Goal: Task Accomplishment & Management: Manage account settings

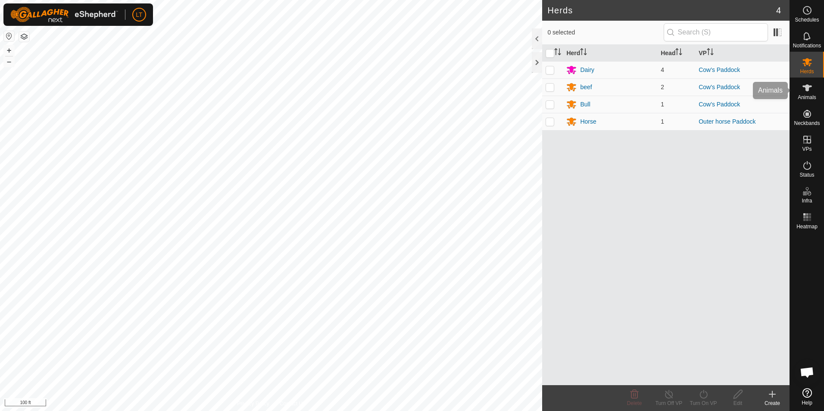
click at [798, 92] on div "Animals" at bounding box center [807, 91] width 34 height 26
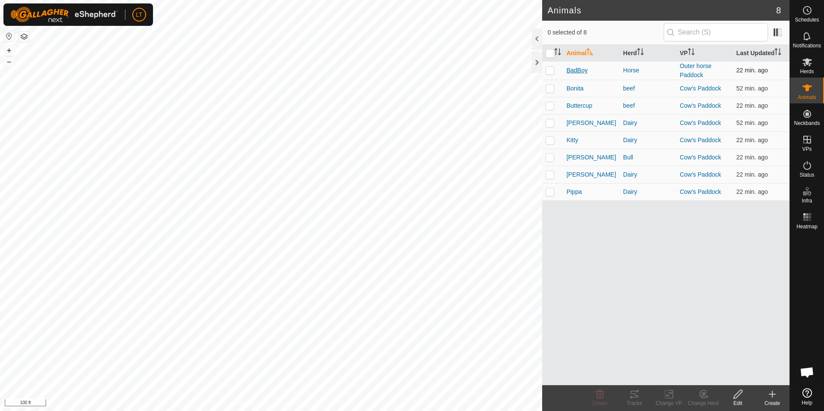
click at [576, 67] on span "BadBoy" at bounding box center [576, 70] width 21 height 9
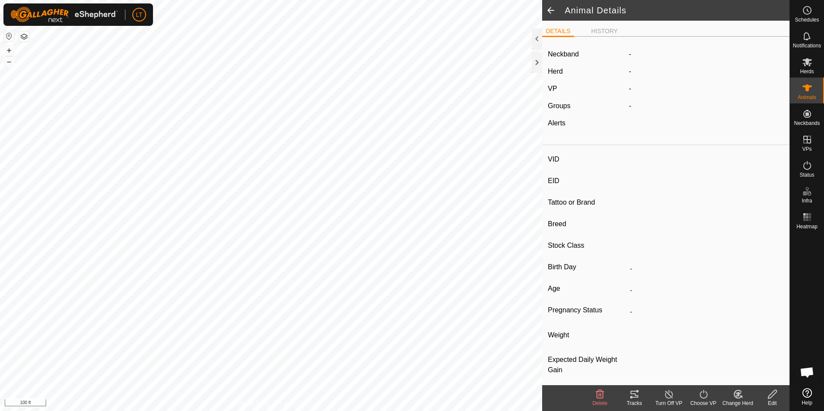
type input "BadBoy"
type input "-"
type input "Caballo Diablo"
type input "-"
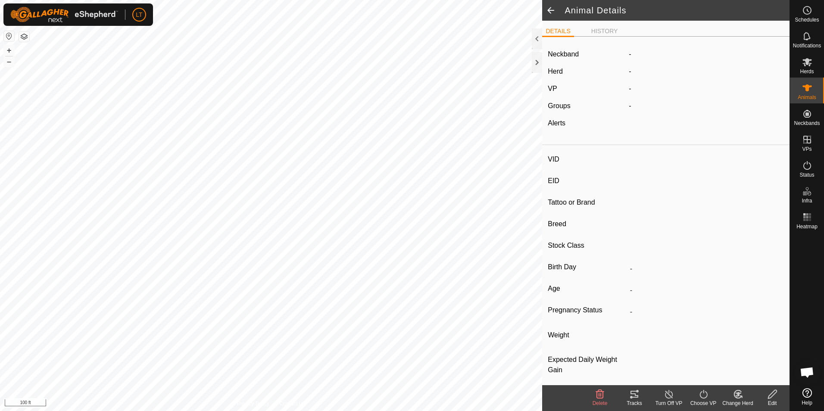
type input "Dry"
type input "0 kg"
type input "-"
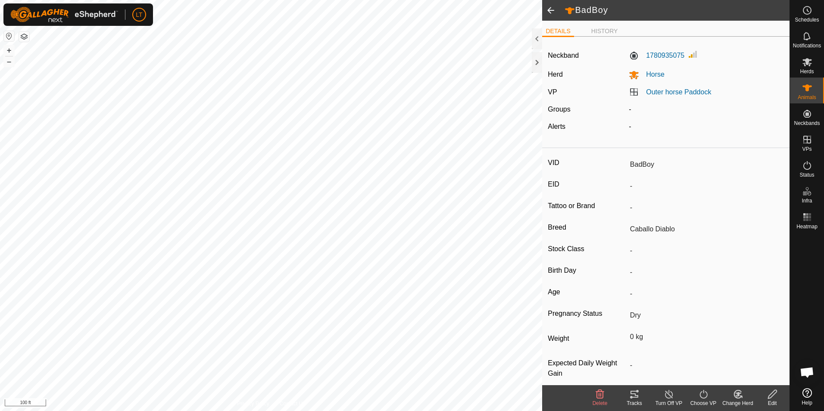
click at [550, 13] on span at bounding box center [550, 10] width 17 height 21
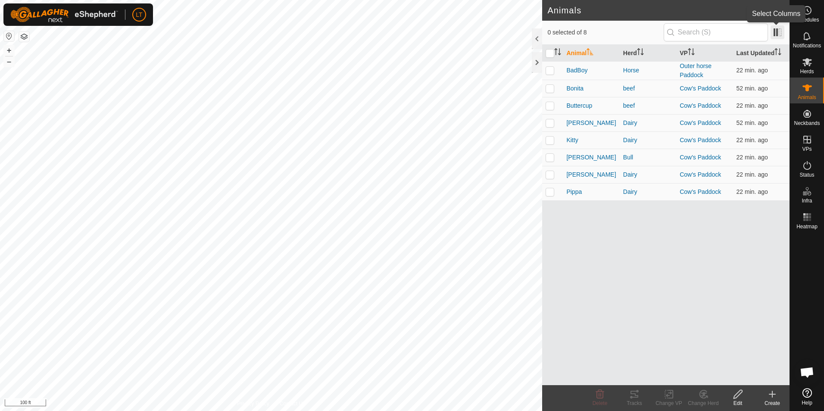
click at [775, 33] on span at bounding box center [778, 32] width 14 height 14
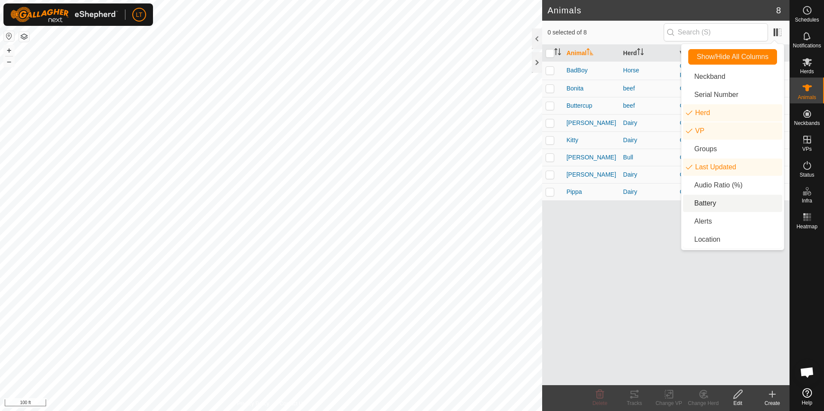
click at [714, 200] on li "Battery" at bounding box center [732, 203] width 99 height 17
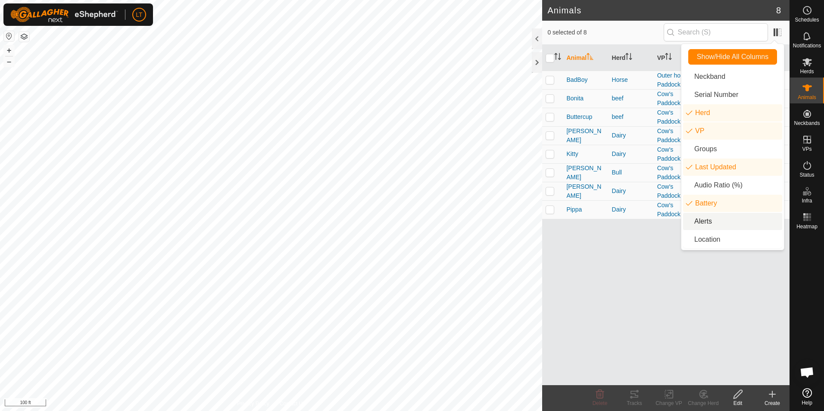
click at [731, 221] on li "Alerts" at bounding box center [732, 221] width 99 height 17
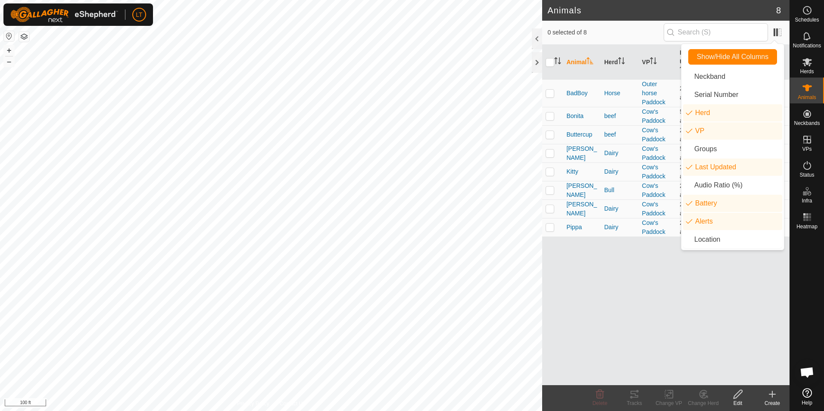
click at [689, 285] on div "Animal Herd VP Last Updated Battery Alerts BadBoy Horse Outer horse Paddock 22 …" at bounding box center [665, 215] width 247 height 341
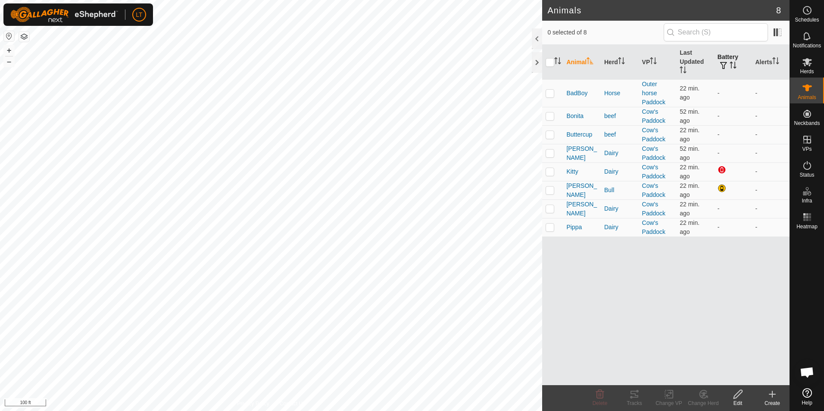
click at [722, 66] on span "button" at bounding box center [723, 65] width 7 height 7
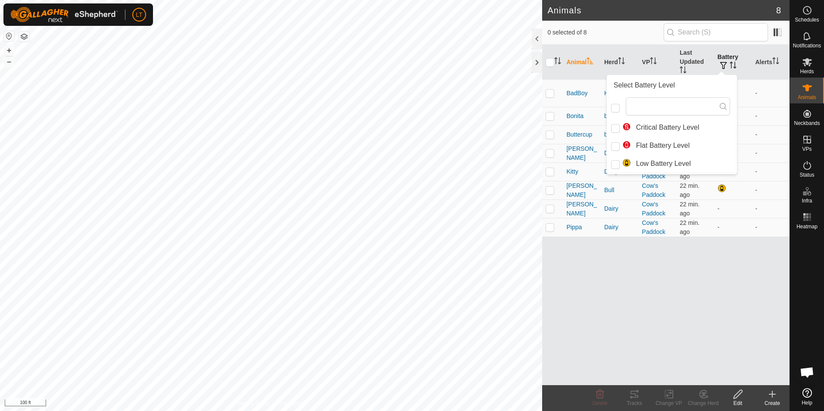
click at [735, 58] on th "Battery" at bounding box center [733, 62] width 38 height 35
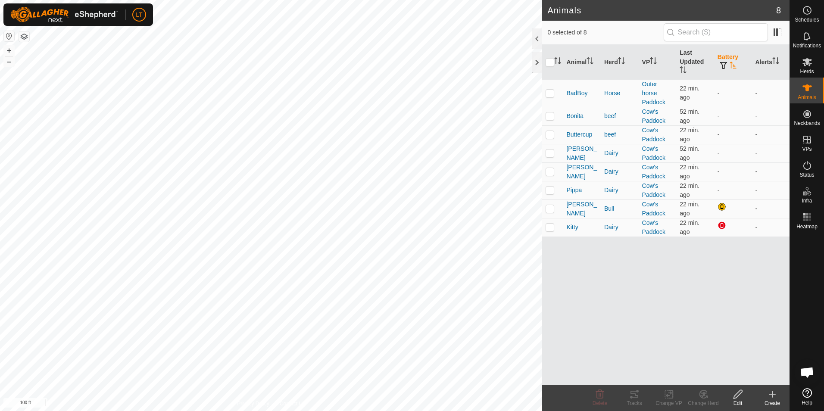
click at [730, 61] on th "Battery" at bounding box center [733, 62] width 38 height 35
click at [717, 124] on td "-" at bounding box center [733, 130] width 38 height 28
click at [719, 129] on td "-" at bounding box center [733, 130] width 38 height 28
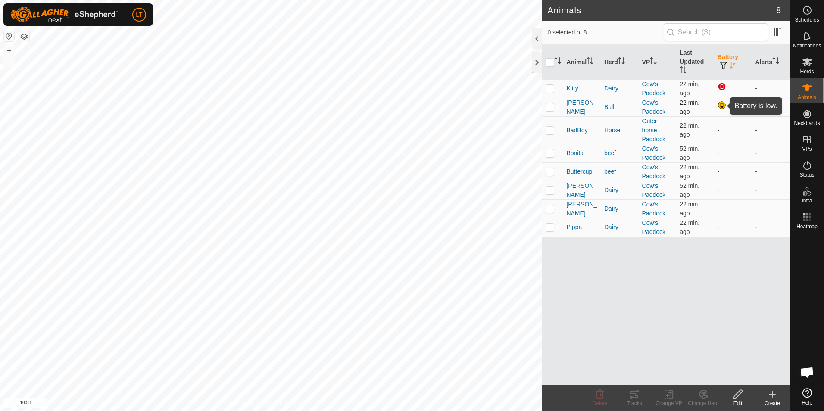
click at [721, 106] on div at bounding box center [723, 106] width 10 height 10
click at [715, 287] on div "Animal Herd VP Last Updated Battery Alerts Kitty Dairy Cow's Paddock 22 min. ag…" at bounding box center [665, 215] width 247 height 341
